Goal: Find specific page/section: Find specific page/section

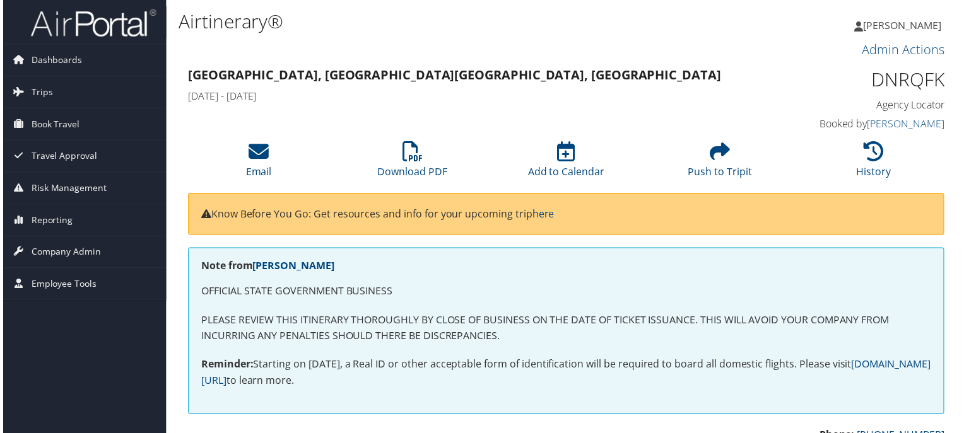
click at [105, 25] on img at bounding box center [91, 23] width 126 height 30
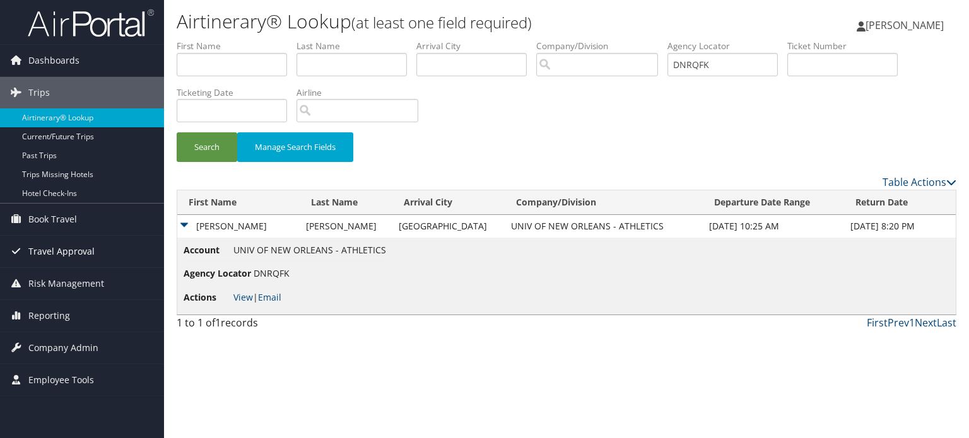
click at [86, 252] on span "Travel Approval" at bounding box center [61, 252] width 66 height 32
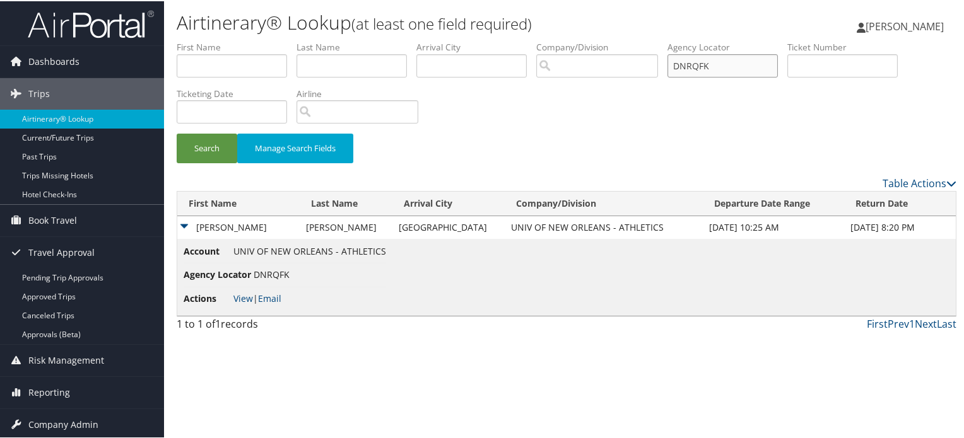
drag, startPoint x: 738, startPoint y: 66, endPoint x: 578, endPoint y: 33, distance: 163.0
click at [578, 33] on div "Airtinerary® Lookup (at least one field required) Anupam Roy Anupam Roy My Sett…" at bounding box center [566, 219] width 805 height 438
click at [91, 35] on img at bounding box center [91, 23] width 126 height 30
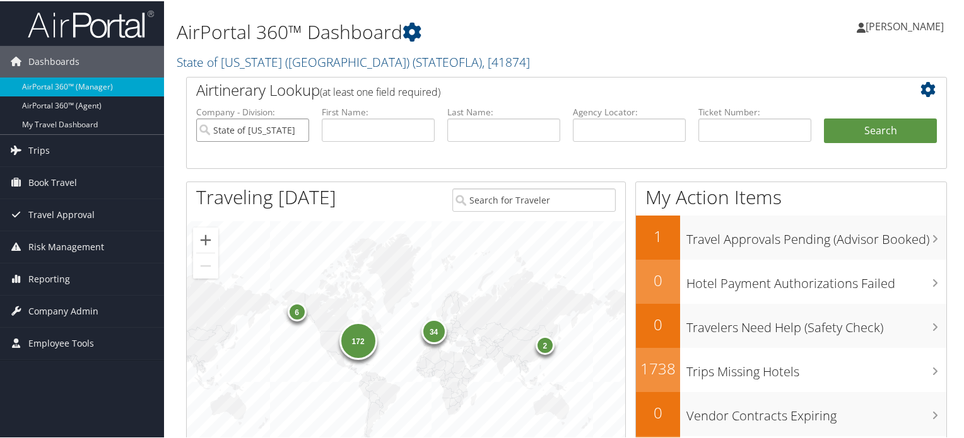
click at [297, 126] on input "State of [US_STATE] ([GEOGRAPHIC_DATA])" at bounding box center [252, 128] width 113 height 23
click at [283, 57] on link "State of Louisiana (SOLA) ( STATEOFLA ) , [ 41874 ]" at bounding box center [353, 60] width 353 height 17
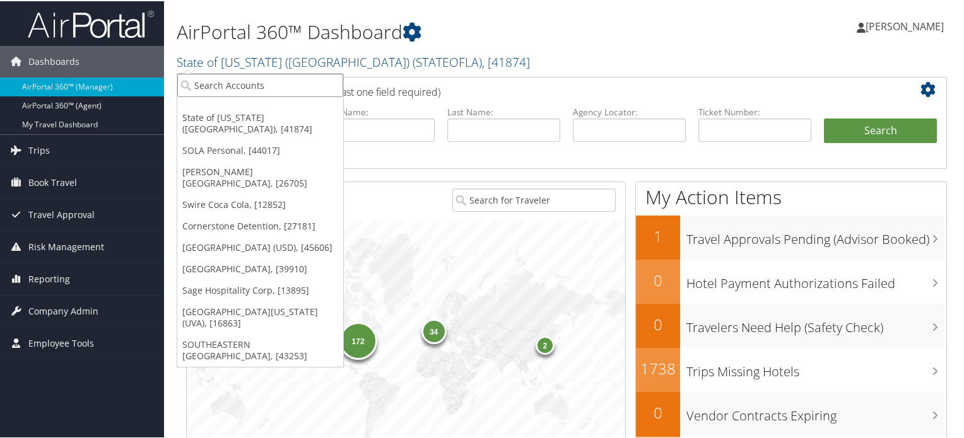
click at [257, 85] on input "search" at bounding box center [260, 84] width 166 height 23
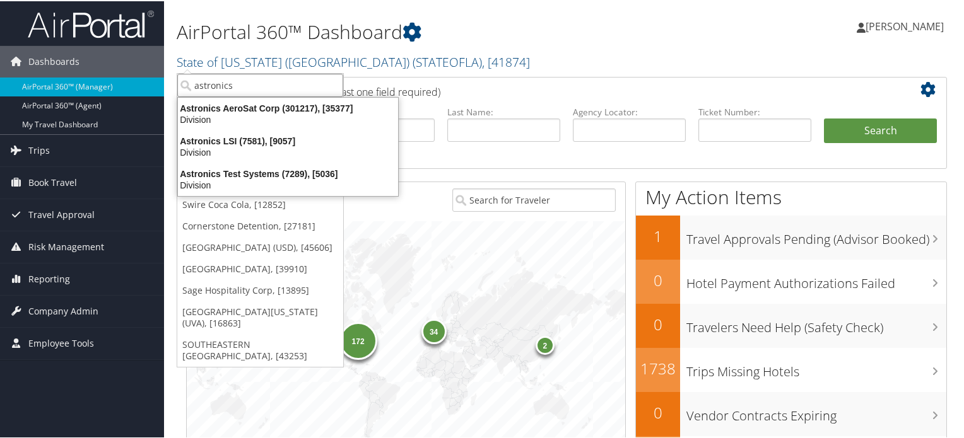
type input "astronics"
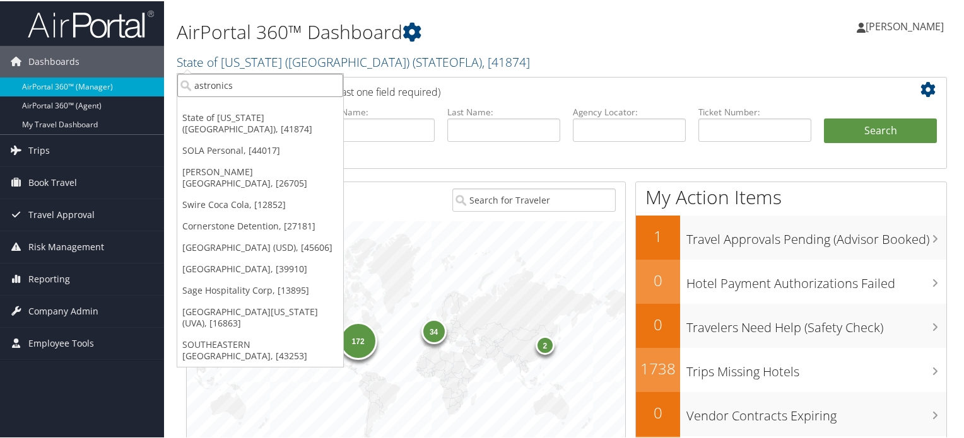
click at [287, 85] on input "astronics" at bounding box center [260, 84] width 166 height 23
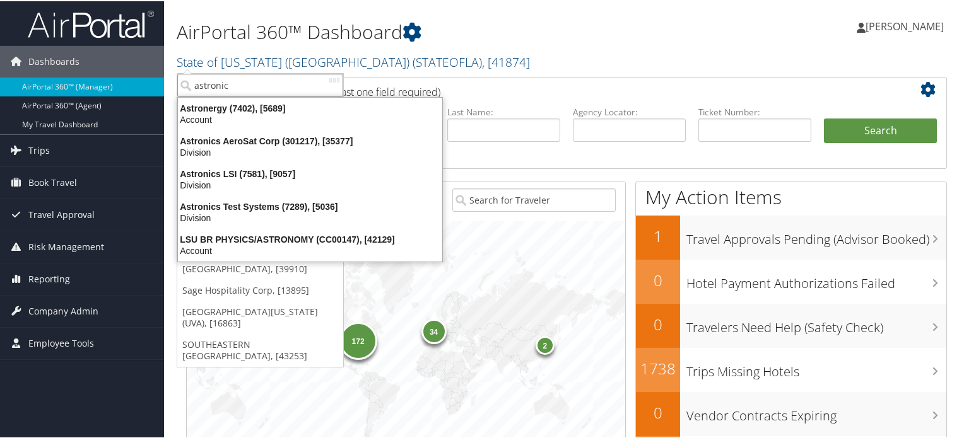
type input "astronics"
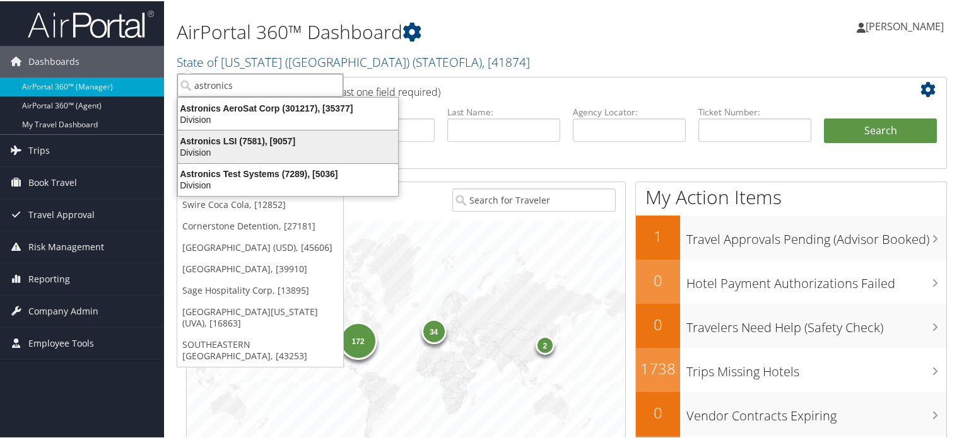
click at [265, 144] on div "Astronics LSI (7581), [9057]" at bounding box center [287, 139] width 235 height 11
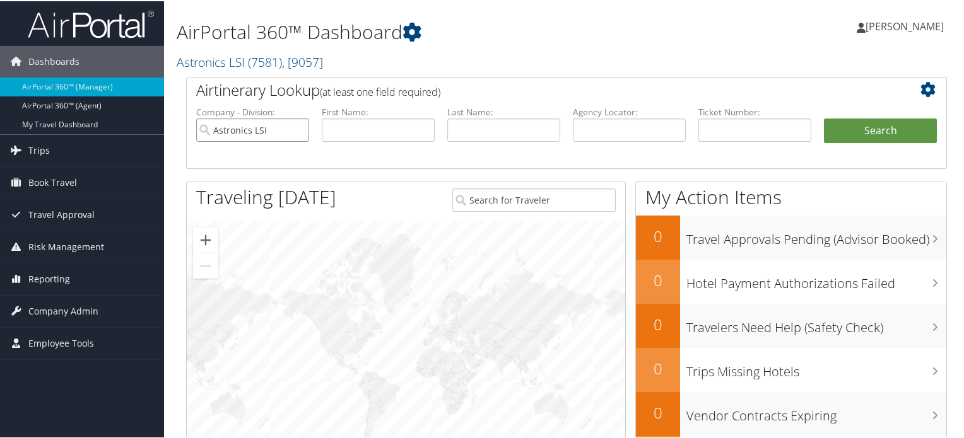
click at [277, 128] on input "Astronics LSI" at bounding box center [252, 128] width 113 height 23
click at [279, 61] on span "( 7581 )" at bounding box center [265, 60] width 34 height 17
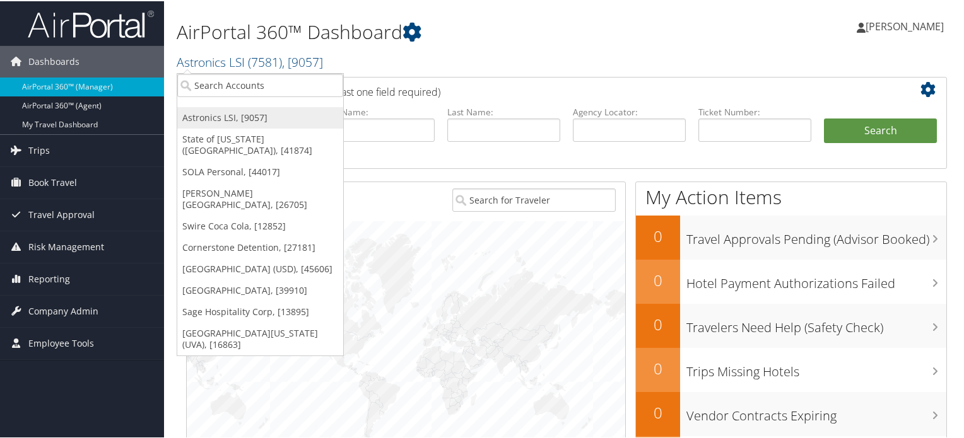
click at [247, 118] on link "Astronics LSI, [9057]" at bounding box center [260, 116] width 166 height 21
